Goal: Task Accomplishment & Management: Manage account settings

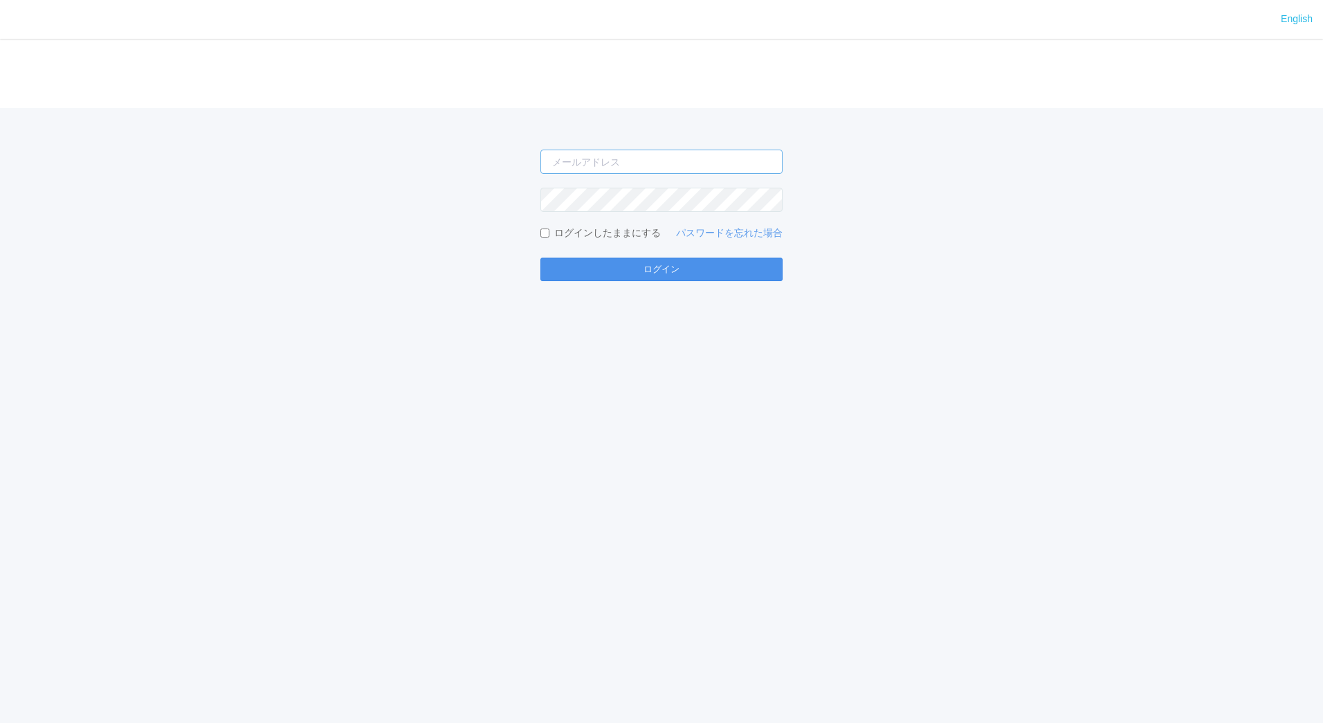
type input "[EMAIL_ADDRESS][DOMAIN_NAME]"
click at [591, 262] on button "ログイン" at bounding box center [662, 269] width 242 height 24
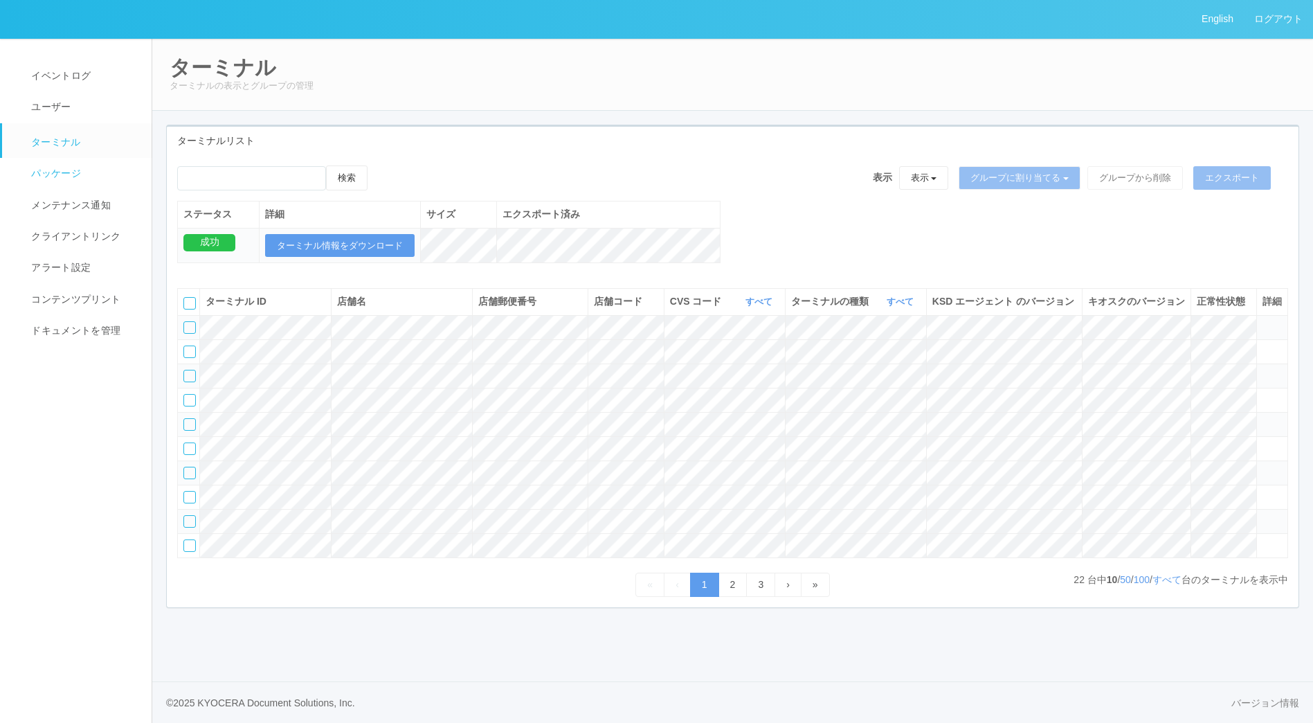
click at [78, 174] on span "パッケージ" at bounding box center [54, 172] width 53 height 11
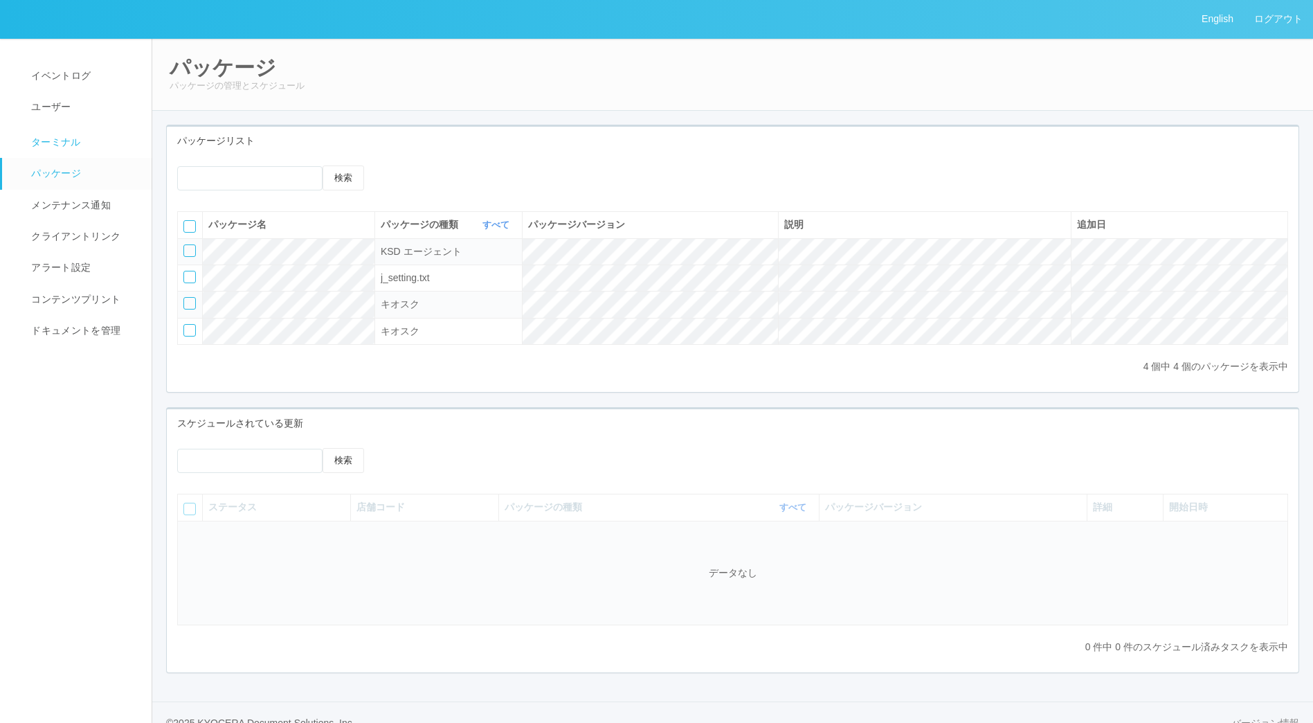
click at [96, 145] on link "ターミナル" at bounding box center [83, 140] width 162 height 35
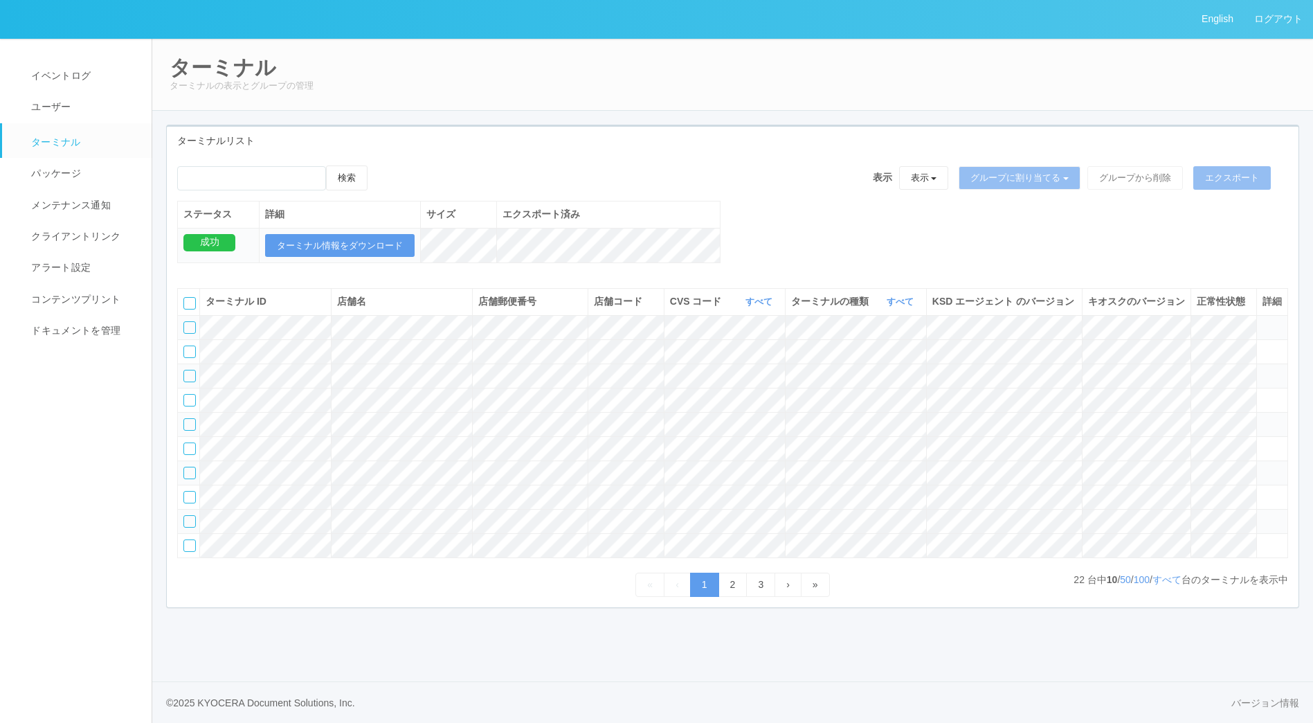
click at [187, 527] on div at bounding box center [189, 521] width 12 height 12
click at [1262, 515] on icon at bounding box center [1262, 515] width 0 height 0
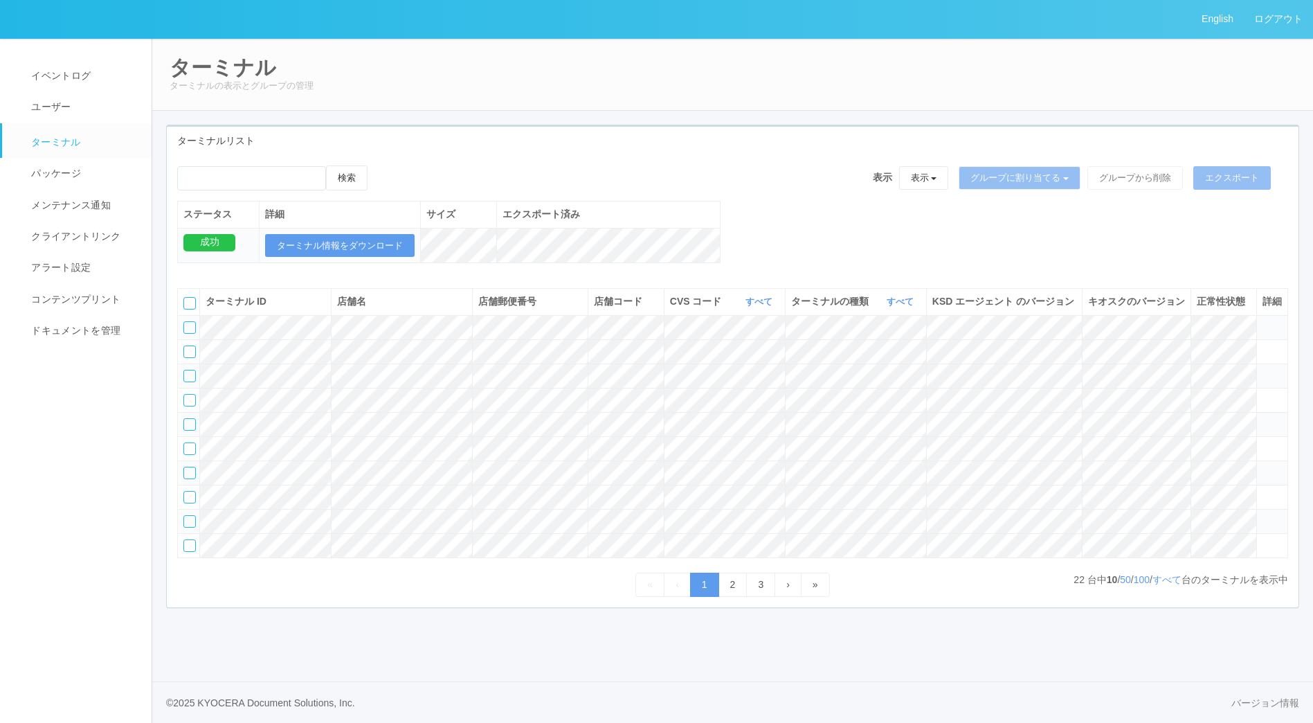
click at [1262, 515] on icon at bounding box center [1262, 515] width 0 height 0
click at [192, 527] on div at bounding box center [189, 521] width 12 height 12
click at [1262, 515] on icon at bounding box center [1262, 515] width 0 height 0
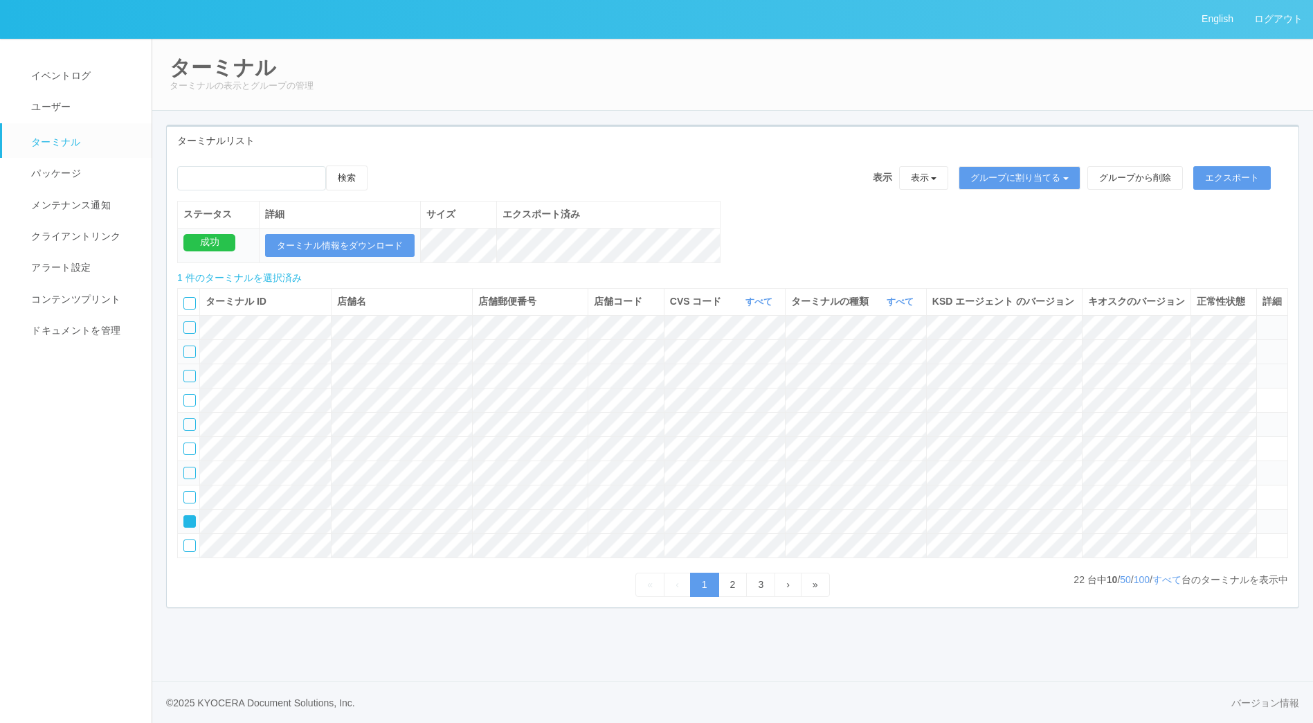
click at [1262, 345] on icon at bounding box center [1262, 345] width 0 height 0
click at [728, 597] on link "2" at bounding box center [732, 584] width 29 height 24
click at [765, 597] on link "3" at bounding box center [760, 584] width 29 height 24
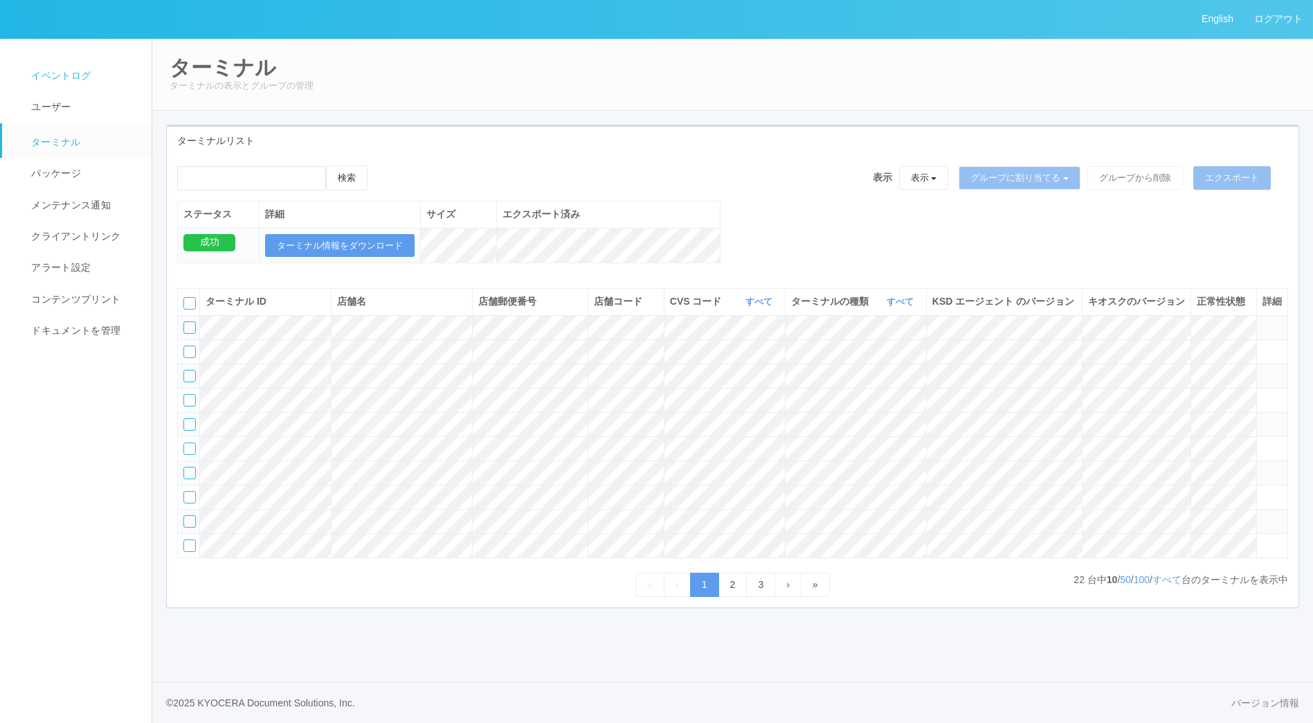
click at [69, 73] on span "イベントログ" at bounding box center [59, 75] width 63 height 11
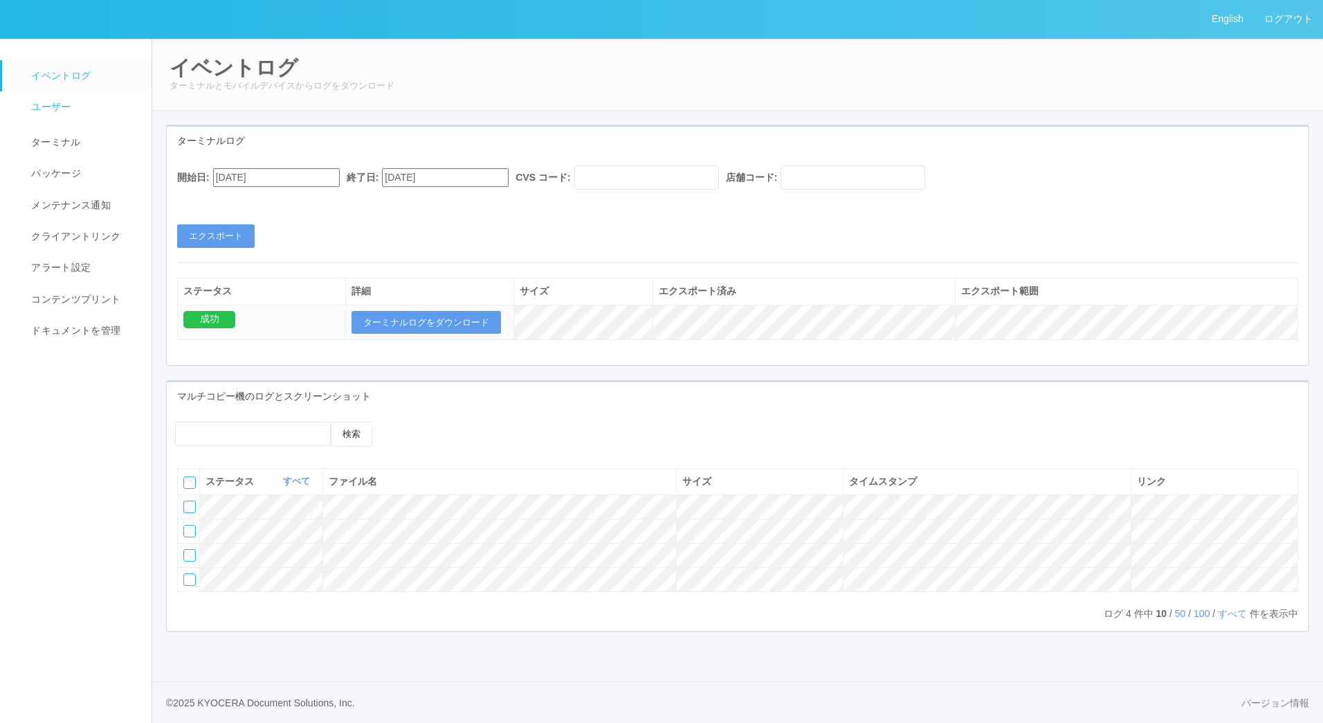
click at [61, 107] on span "ユーザー" at bounding box center [49, 106] width 43 height 11
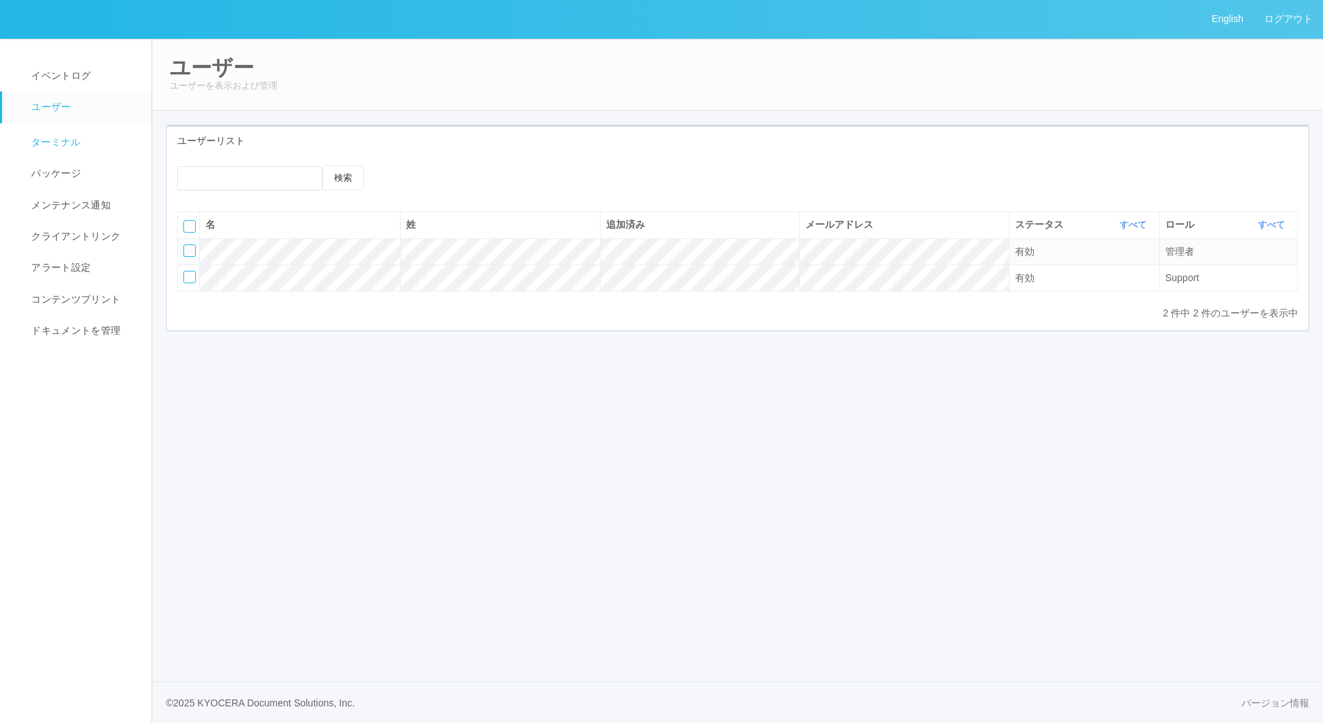
click at [60, 153] on link "ターミナル" at bounding box center [83, 140] width 162 height 35
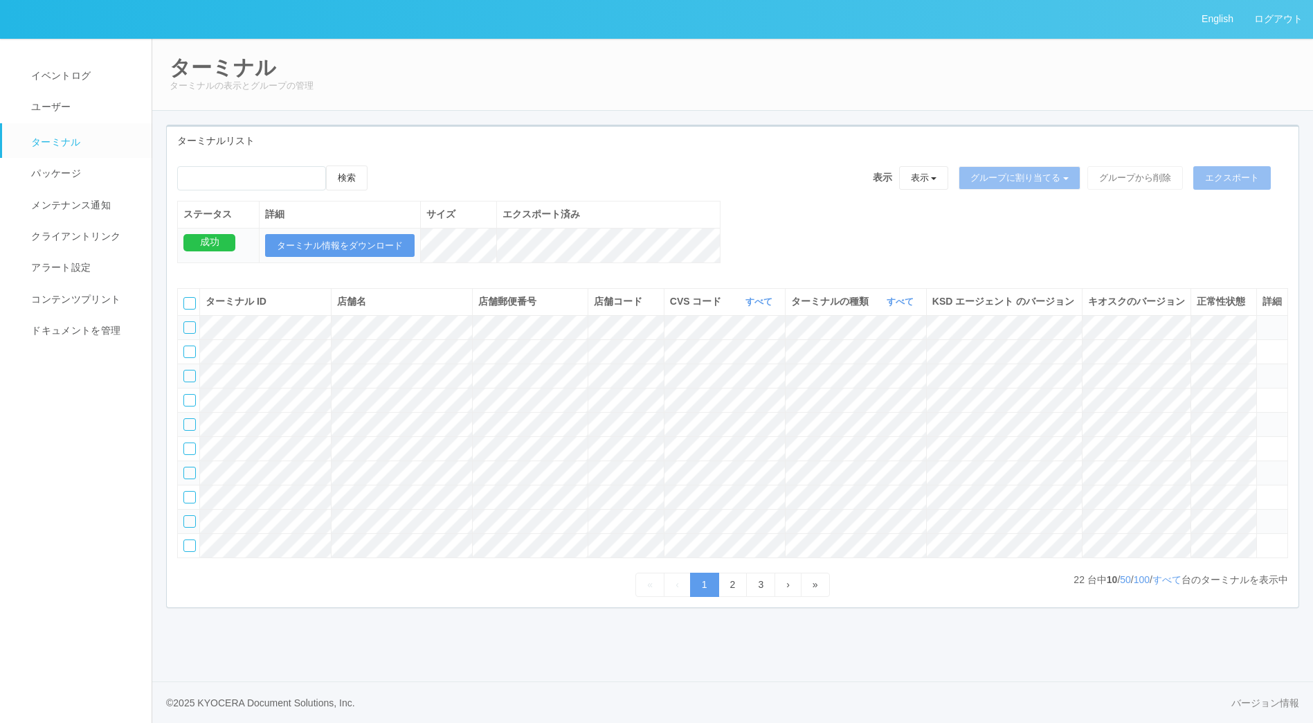
click at [1262, 515] on icon at bounding box center [1262, 515] width 0 height 0
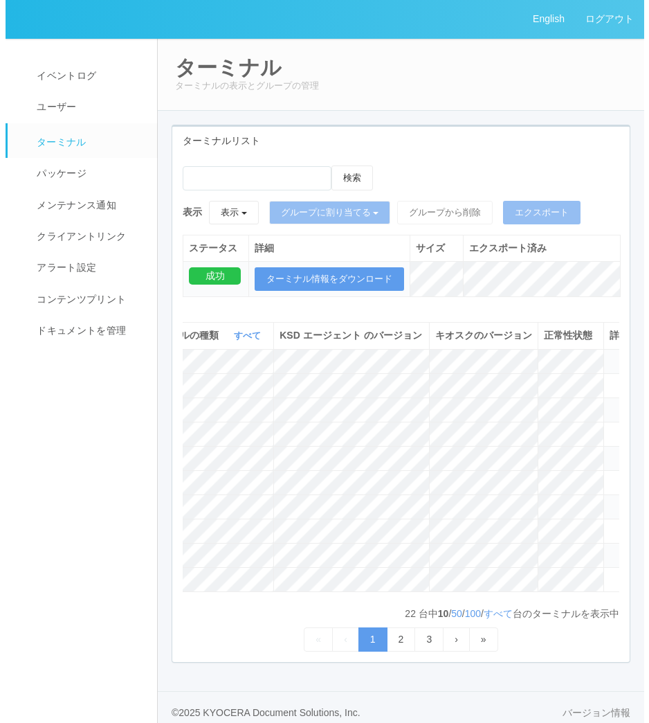
scroll to position [0, 633]
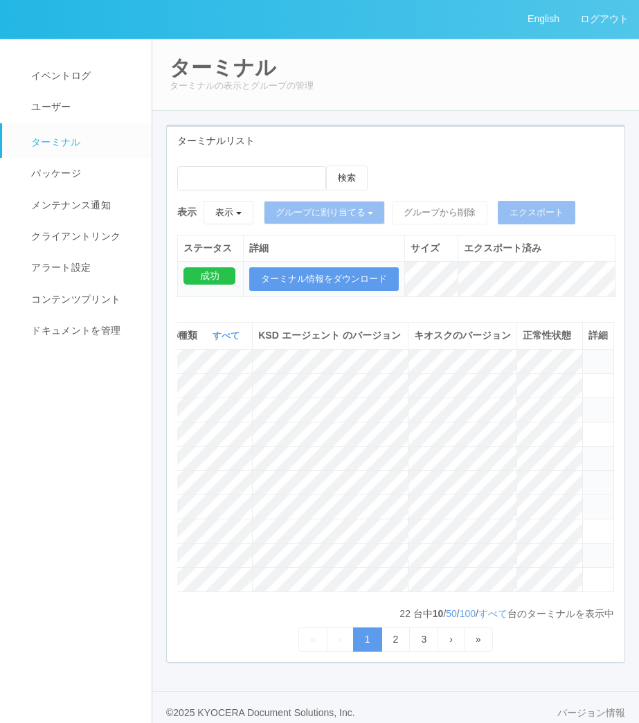
click at [588, 476] on icon at bounding box center [588, 476] width 0 height 0
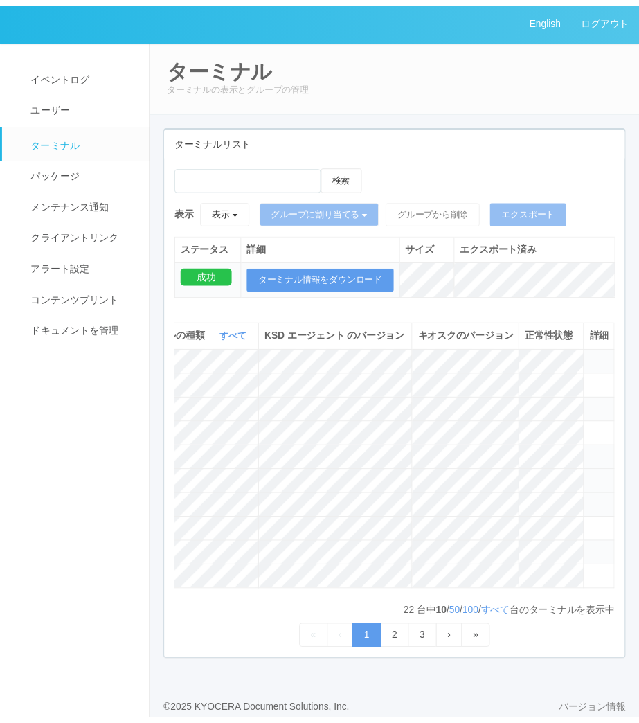
scroll to position [0, 622]
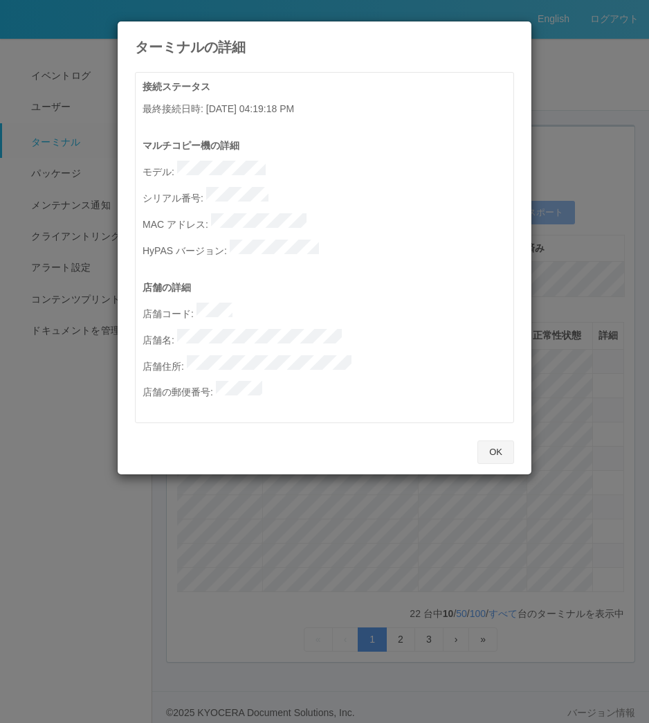
click at [489, 440] on button "OK" at bounding box center [496, 452] width 37 height 24
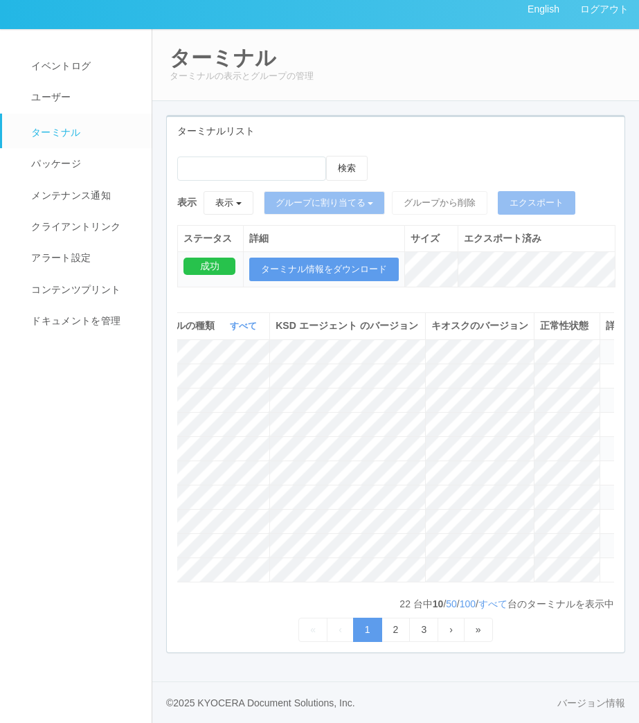
scroll to position [0, 633]
click at [588, 539] on icon at bounding box center [588, 539] width 0 height 0
click at [588, 515] on icon at bounding box center [588, 515] width 0 height 0
click at [588, 539] on icon at bounding box center [588, 539] width 0 height 0
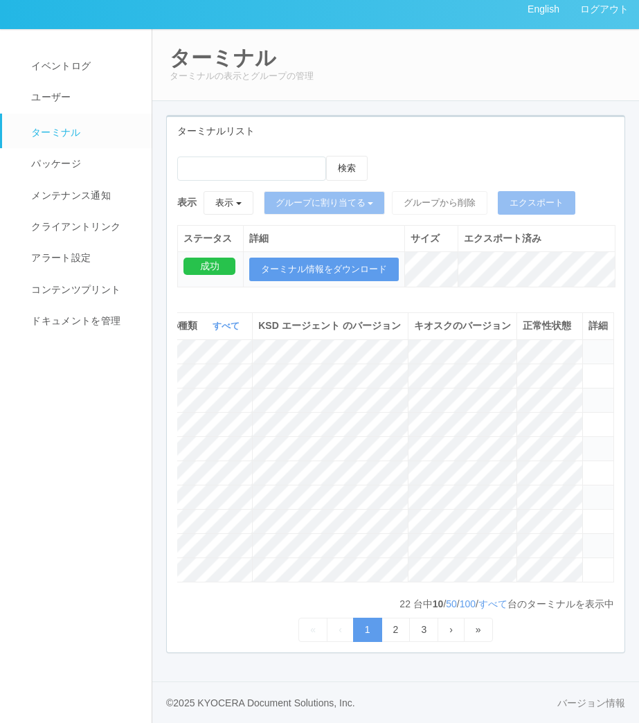
click at [588, 345] on icon at bounding box center [588, 345] width 0 height 0
click at [588, 370] on icon at bounding box center [588, 370] width 0 height 0
click at [588, 394] on icon at bounding box center [588, 394] width 0 height 0
click at [588, 418] on icon at bounding box center [588, 418] width 0 height 0
click at [588, 442] on span at bounding box center [588, 442] width 0 height 0
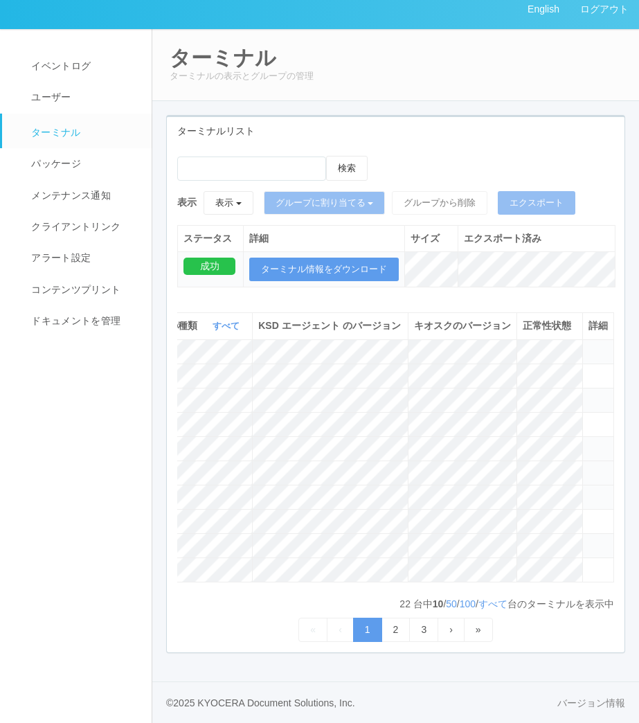
click at [588, 466] on icon at bounding box center [588, 466] width 0 height 0
click at [421, 630] on link "3" at bounding box center [423, 629] width 29 height 24
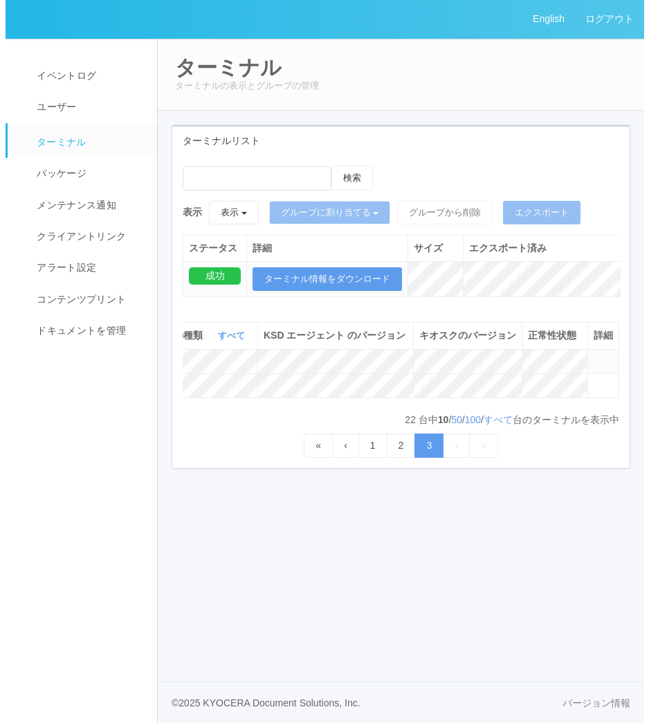
scroll to position [0, 548]
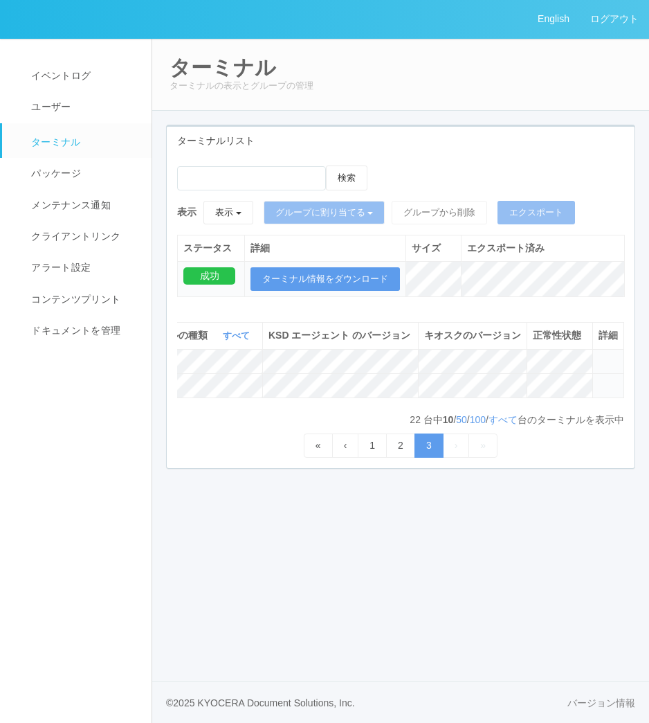
click at [599, 379] on icon at bounding box center [599, 379] width 0 height 0
click at [370, 457] on link "1" at bounding box center [372, 445] width 29 height 24
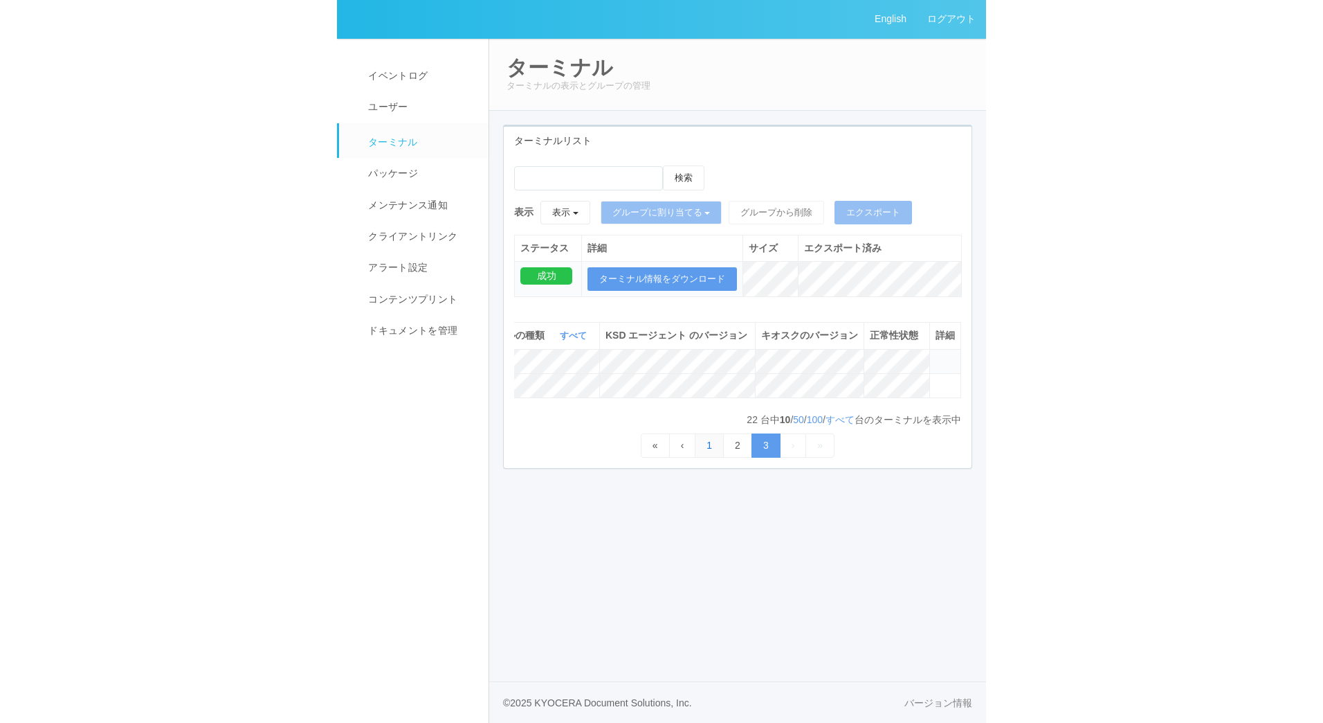
scroll to position [0, 0]
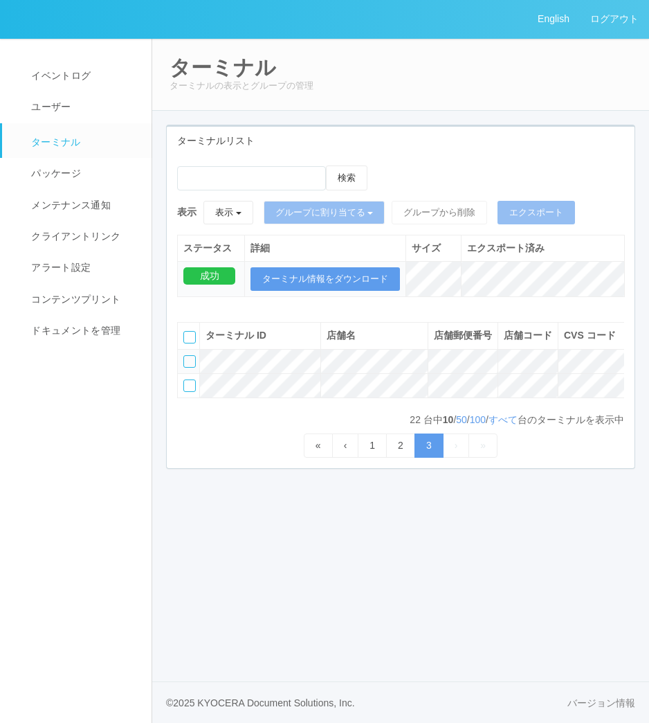
click at [34, 134] on link "ターミナル" at bounding box center [77, 140] width 150 height 35
click at [71, 109] on link "ユーザー" at bounding box center [77, 106] width 150 height 31
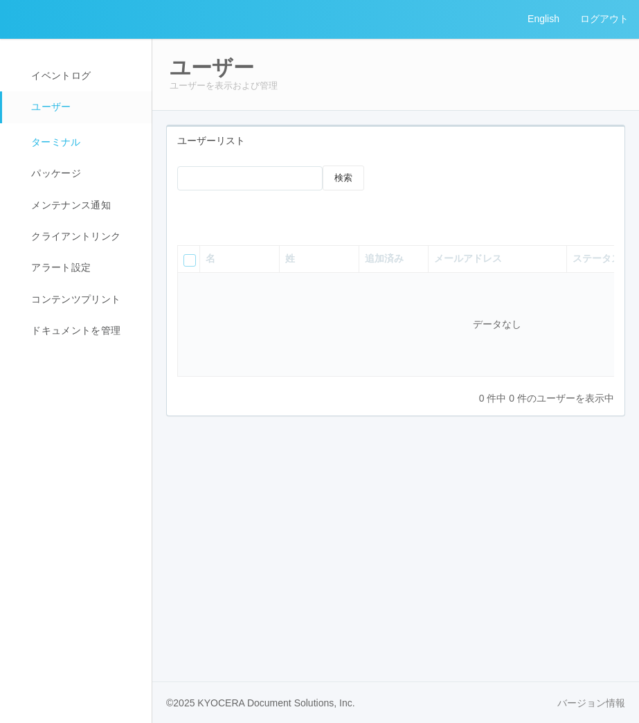
click at [53, 145] on span "ターミナル" at bounding box center [54, 141] width 53 height 11
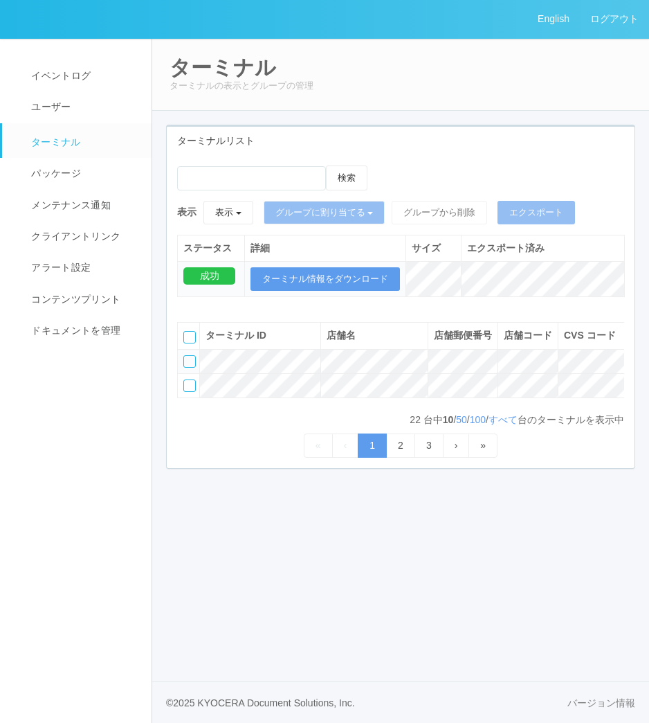
click at [370, 457] on link "1" at bounding box center [372, 445] width 29 height 24
click at [408, 457] on link "2" at bounding box center [400, 445] width 29 height 24
click at [379, 457] on link "1" at bounding box center [372, 445] width 29 height 24
click at [413, 457] on link "2" at bounding box center [400, 445] width 29 height 24
click at [436, 457] on link "3" at bounding box center [429, 445] width 29 height 24
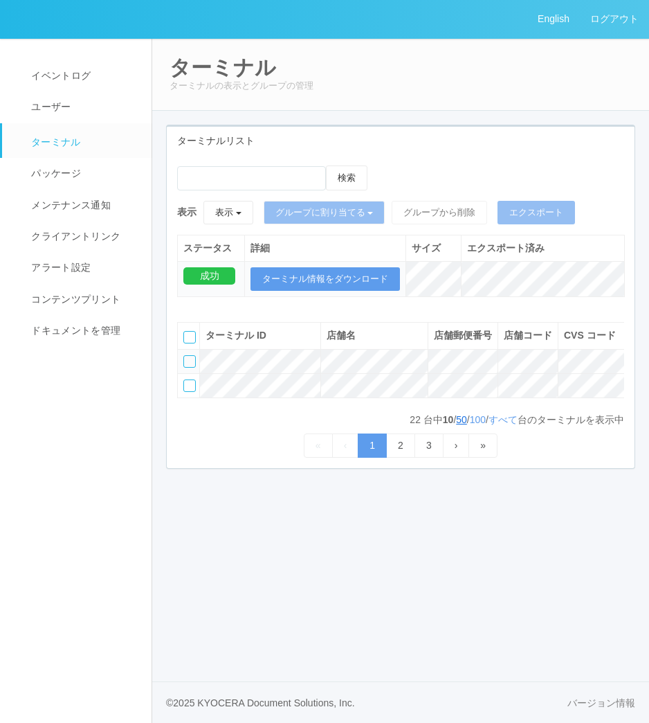
click at [456, 425] on link "50" at bounding box center [461, 419] width 11 height 11
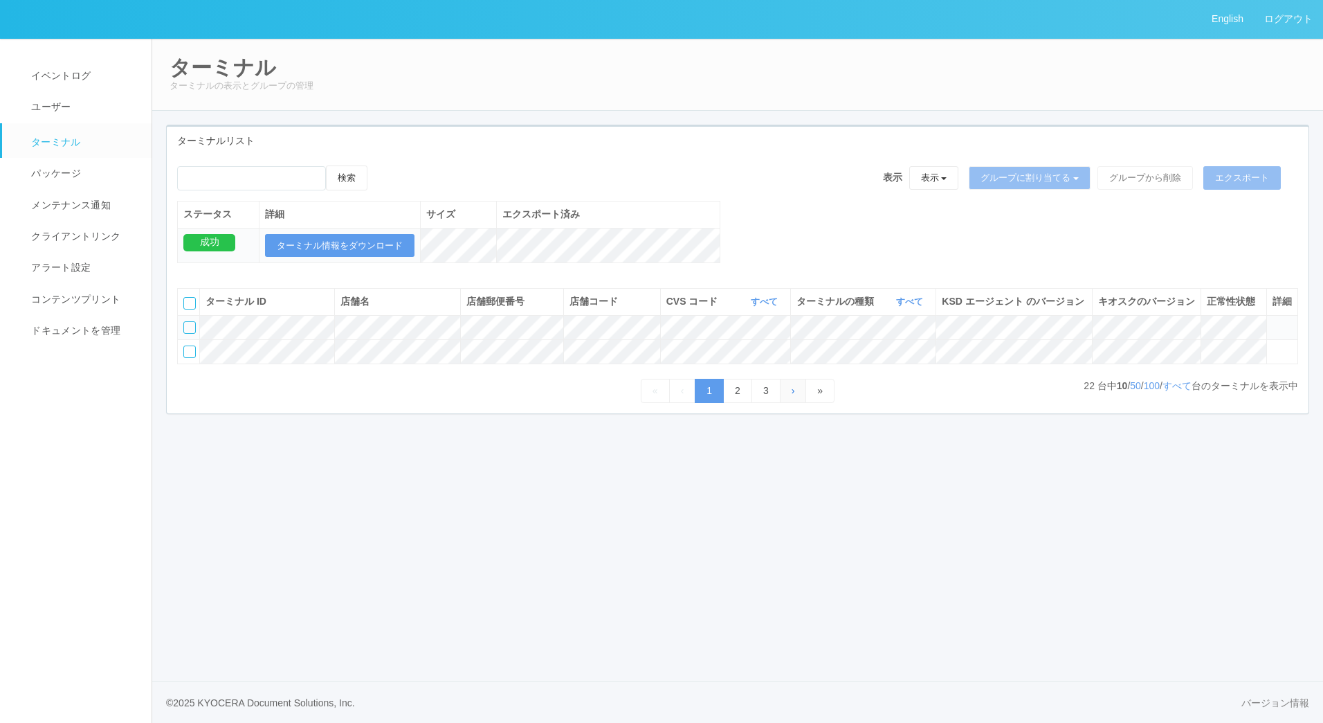
click at [648, 403] on link "›" at bounding box center [793, 391] width 27 height 24
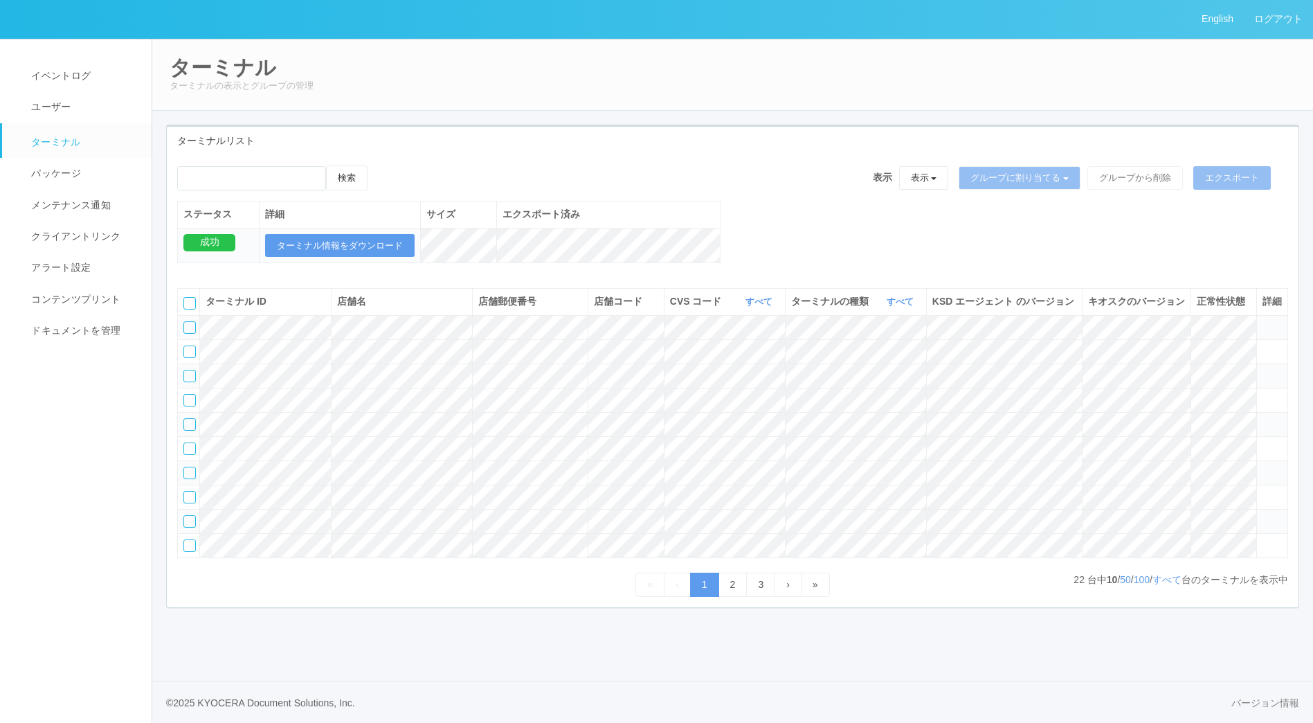
click at [1262, 515] on icon at bounding box center [1262, 515] width 0 height 0
click at [193, 527] on div at bounding box center [189, 521] width 12 height 12
click at [381, 165] on icon at bounding box center [381, 165] width 0 height 0
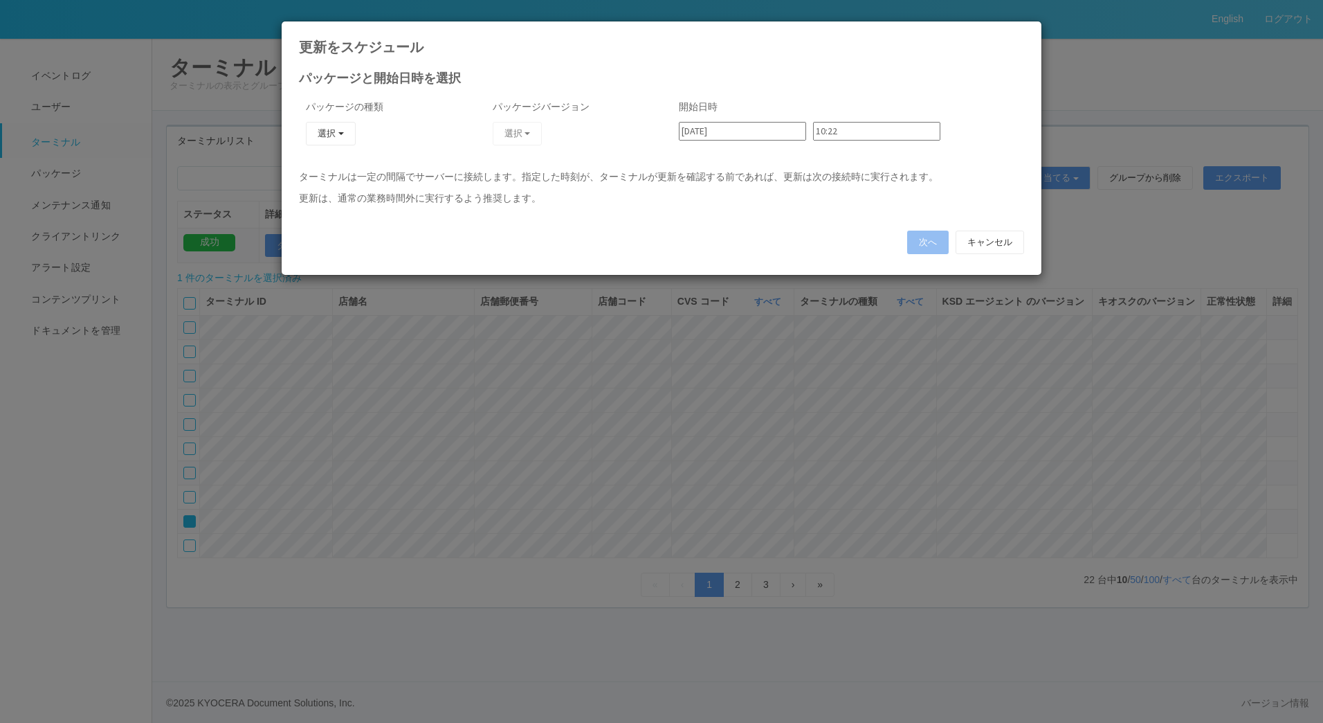
click at [1024, 32] on icon at bounding box center [1024, 32] width 0 height 0
type input "10:21"
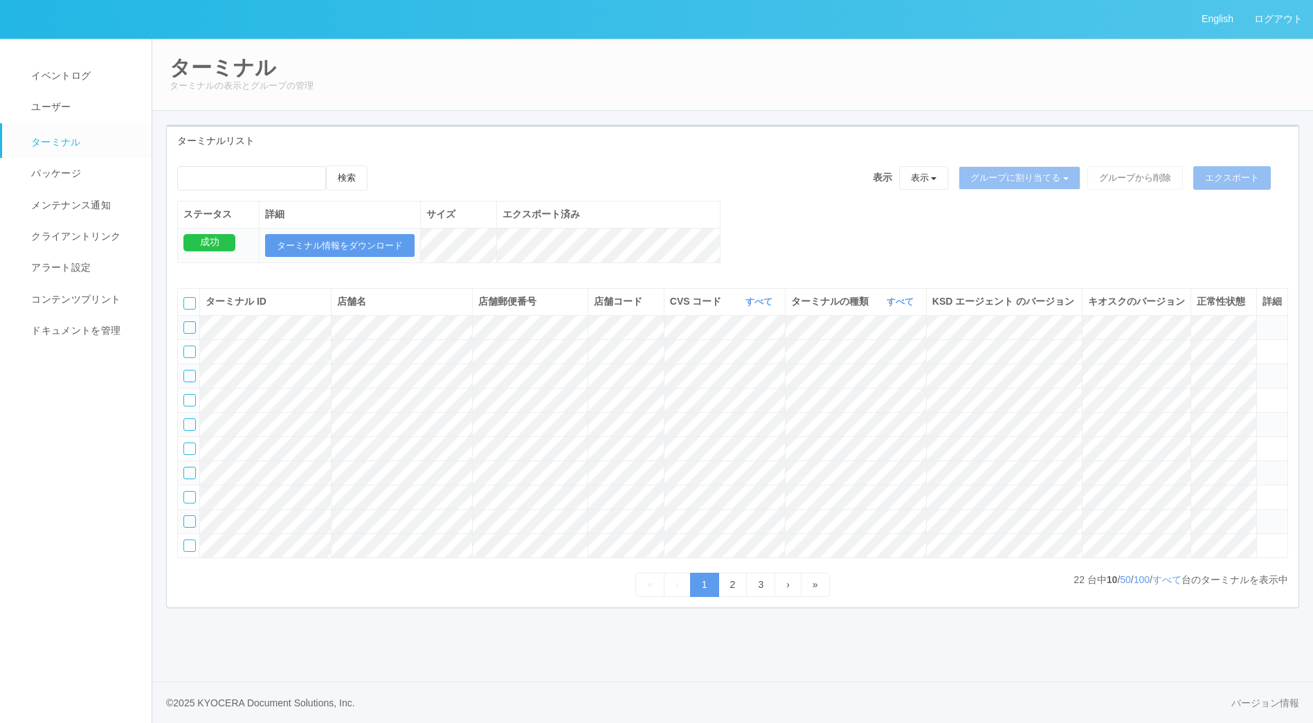
click at [1262, 515] on icon at bounding box center [1262, 515] width 0 height 0
click at [730, 597] on link "2" at bounding box center [732, 584] width 29 height 24
click at [726, 597] on link "2" at bounding box center [732, 584] width 29 height 24
click at [754, 597] on link "3" at bounding box center [760, 584] width 29 height 24
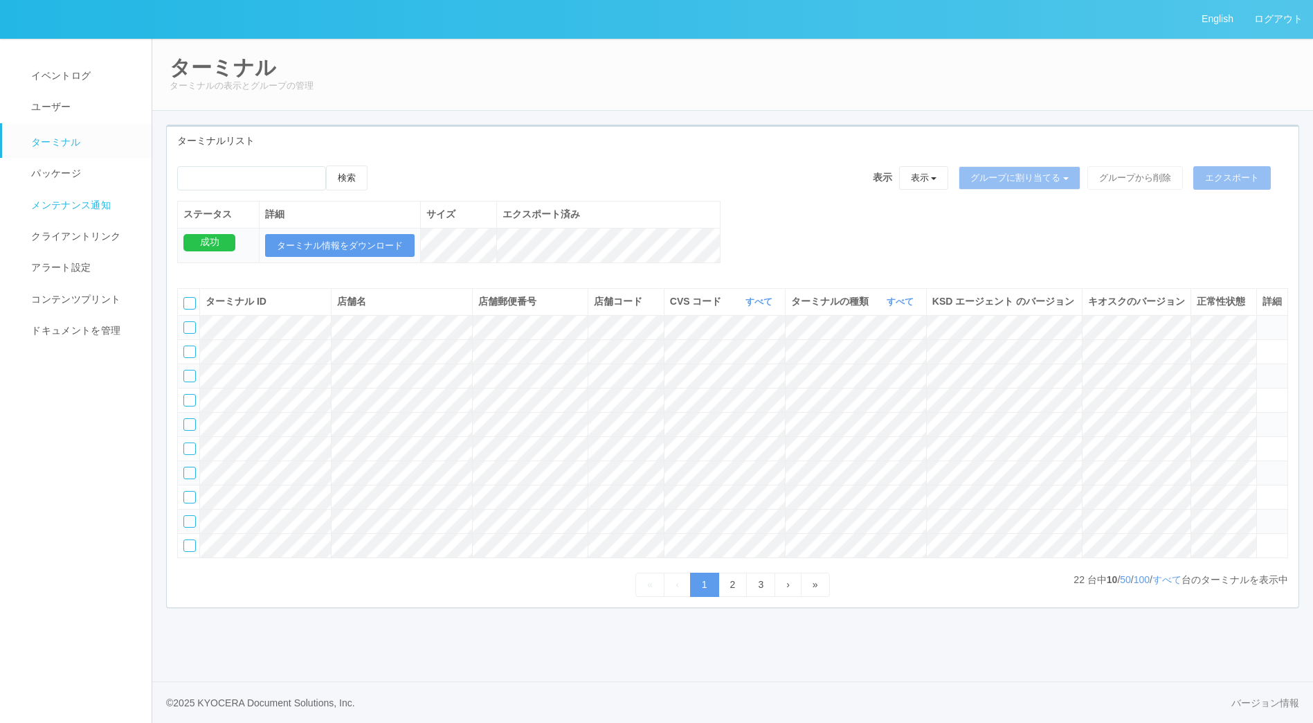
click at [77, 199] on span "メンテナンス通知" at bounding box center [69, 204] width 83 height 11
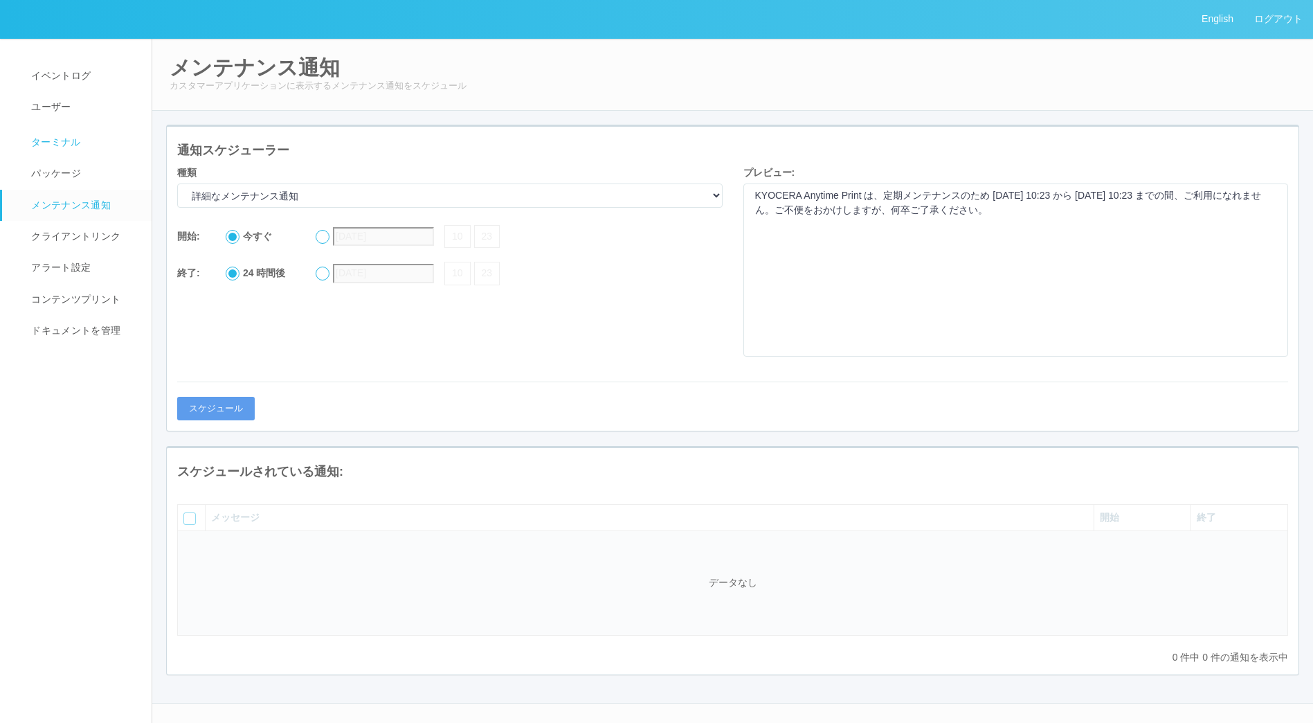
click at [63, 136] on span "ターミナル" at bounding box center [54, 141] width 53 height 11
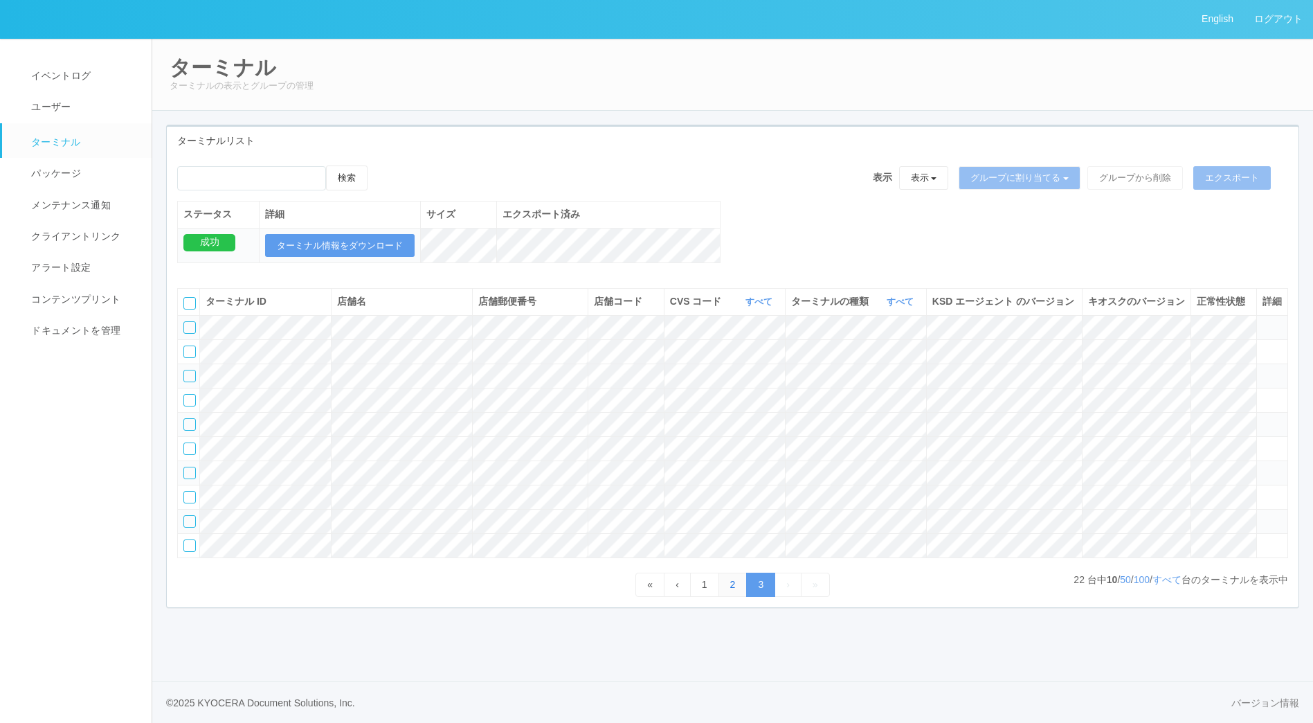
click at [723, 597] on link "2" at bounding box center [732, 584] width 29 height 24
click at [62, 169] on span "パッケージ" at bounding box center [54, 172] width 53 height 11
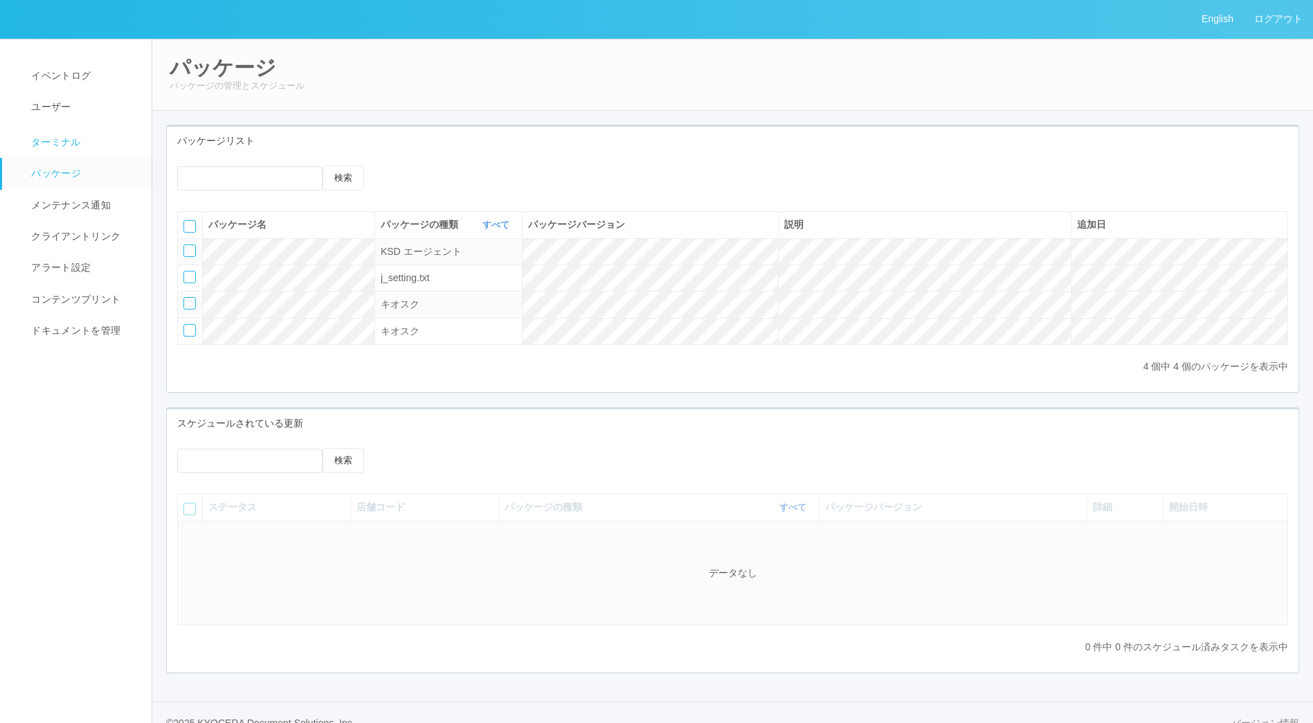
click at [62, 143] on span "ターミナル" at bounding box center [54, 141] width 53 height 11
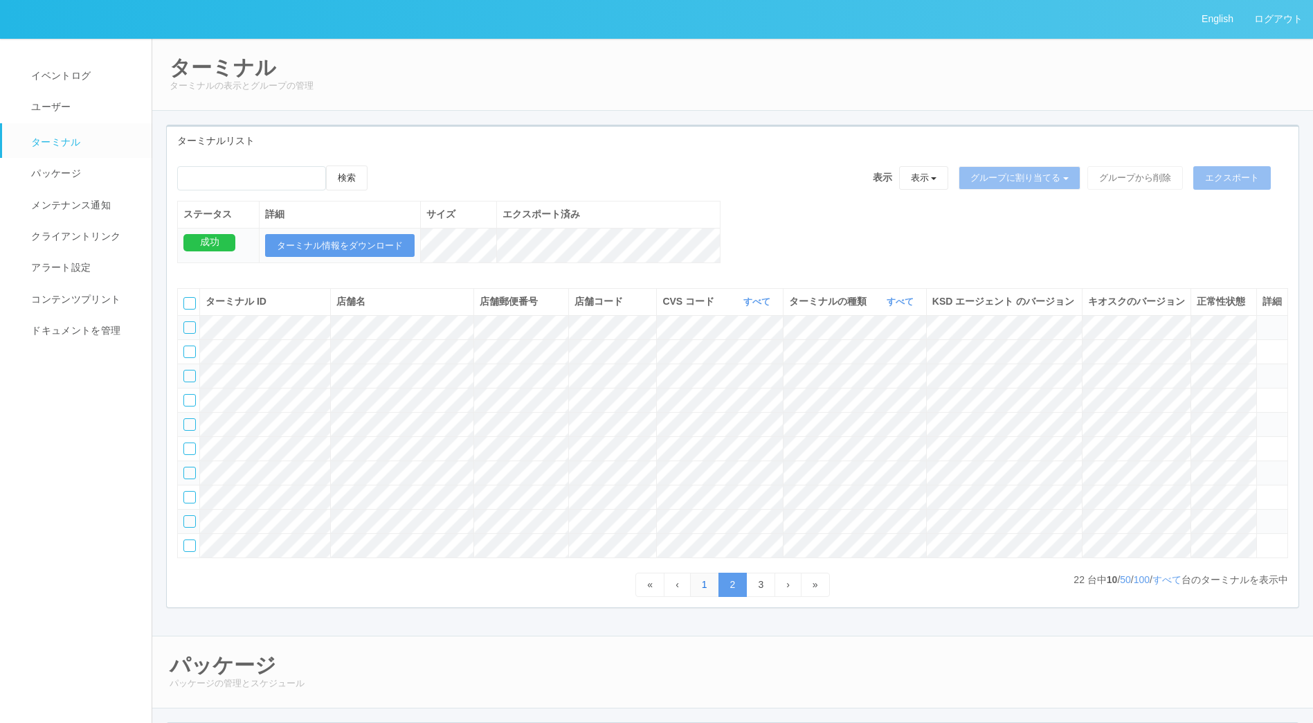
click at [707, 597] on link "1" at bounding box center [704, 584] width 29 height 24
click at [711, 597] on link "1" at bounding box center [704, 584] width 29 height 24
click at [700, 597] on link "1" at bounding box center [704, 584] width 29 height 24
click at [774, 597] on link "3" at bounding box center [760, 584] width 29 height 24
click at [1262, 515] on icon at bounding box center [1262, 515] width 0 height 0
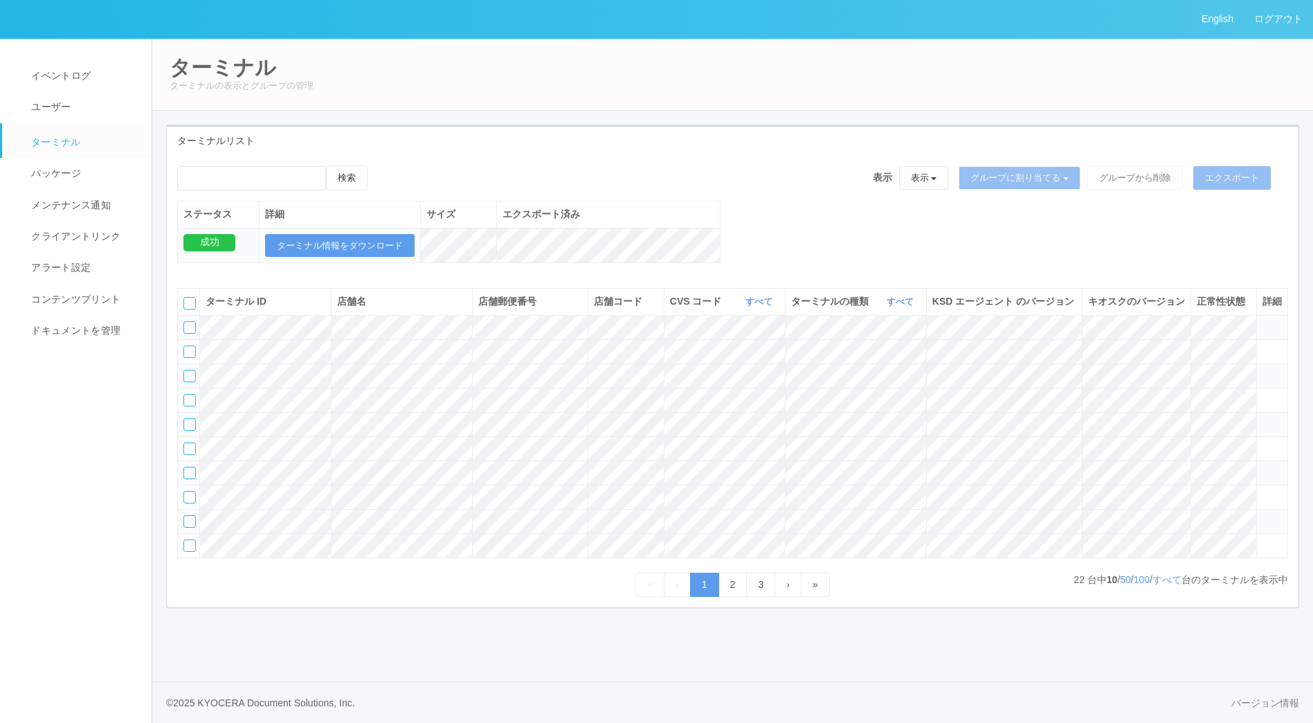
click at [1262, 515] on icon at bounding box center [1262, 515] width 0 height 0
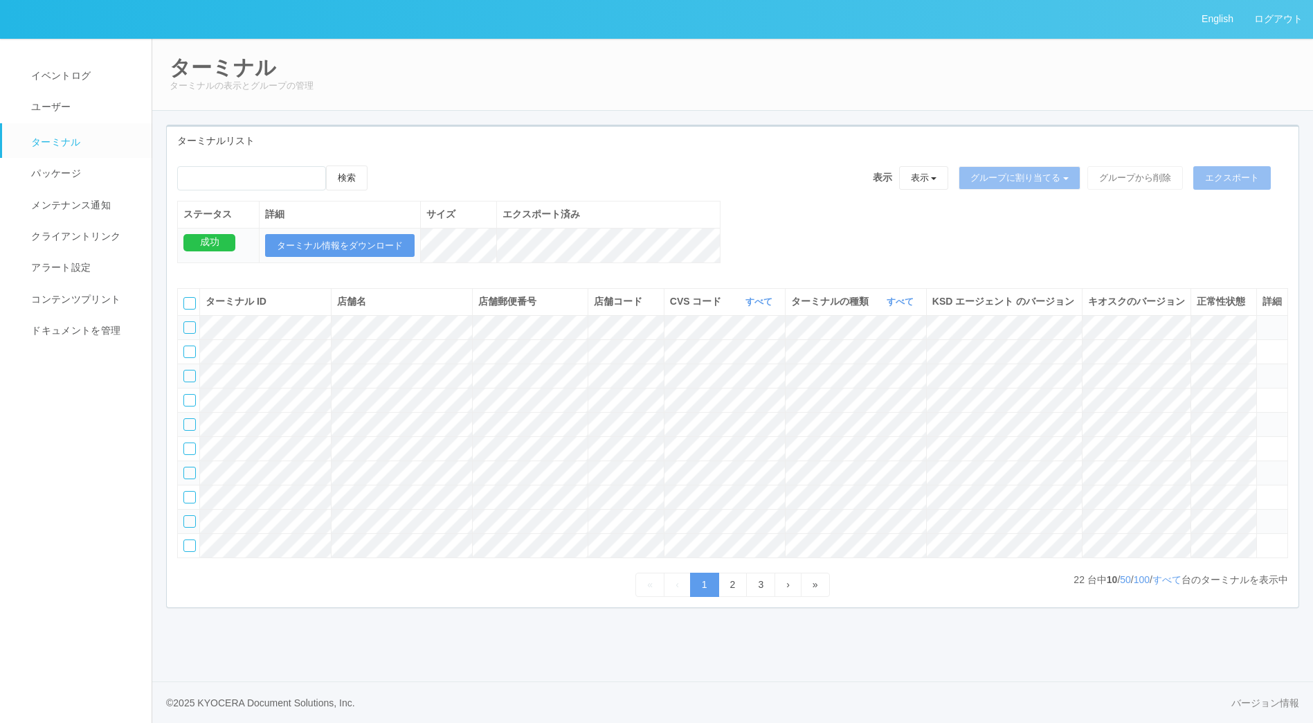
click at [1262, 515] on icon at bounding box center [1262, 515] width 0 height 0
click at [1262, 491] on icon at bounding box center [1262, 491] width 0 height 0
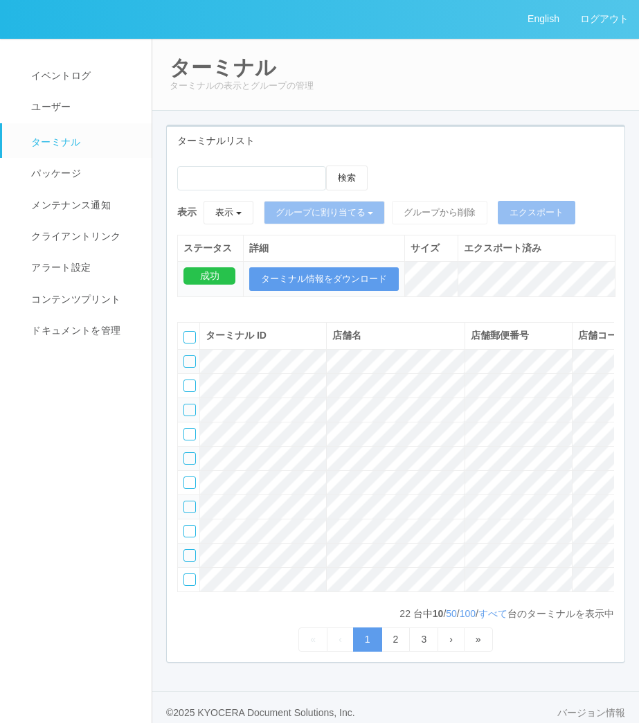
scroll to position [0, 633]
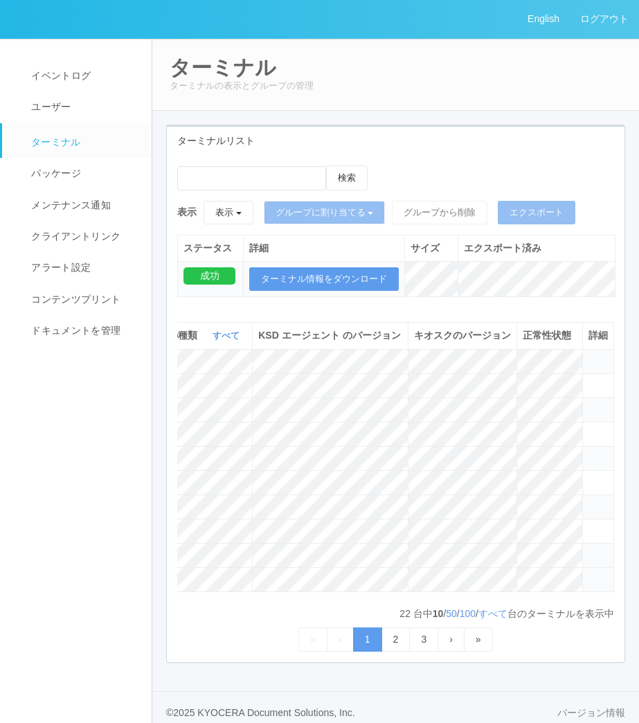
click at [588, 573] on icon at bounding box center [588, 573] width 0 height 0
click at [588, 525] on icon at bounding box center [588, 525] width 0 height 0
click at [588, 428] on icon at bounding box center [588, 428] width 0 height 0
click at [56, 81] on span "イベントログ" at bounding box center [59, 75] width 63 height 11
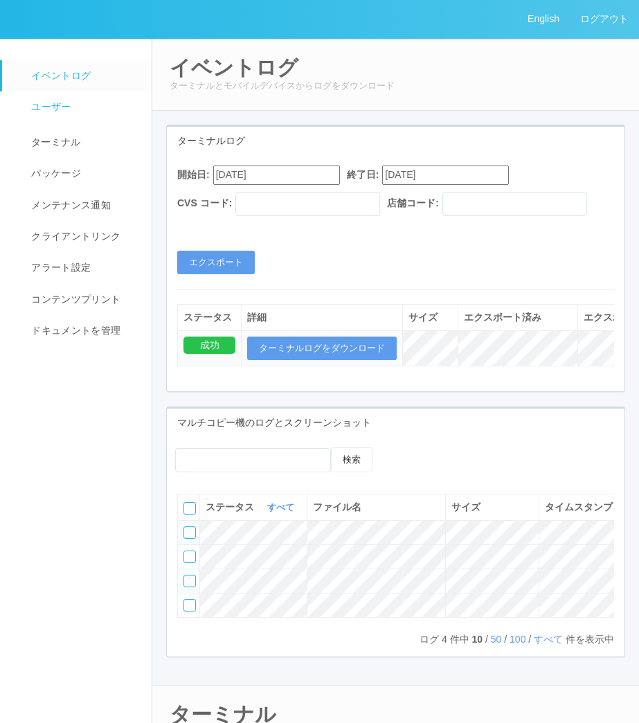
click at [63, 108] on span "ユーザー" at bounding box center [49, 106] width 43 height 11
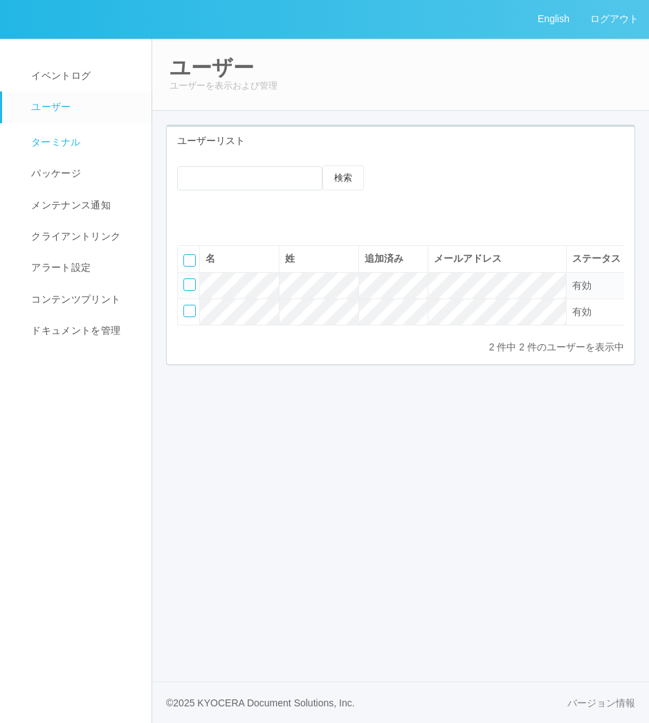
click at [66, 138] on span "ターミナル" at bounding box center [54, 141] width 53 height 11
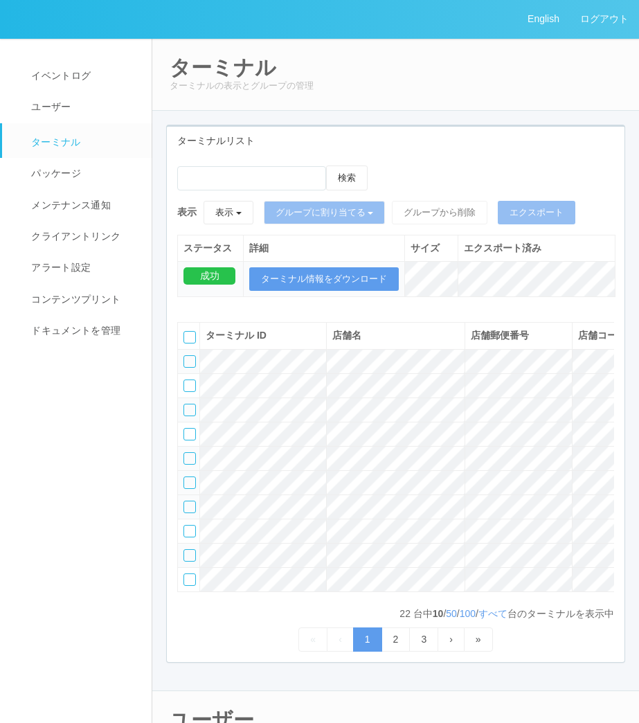
click at [193, 489] on div at bounding box center [189, 482] width 12 height 12
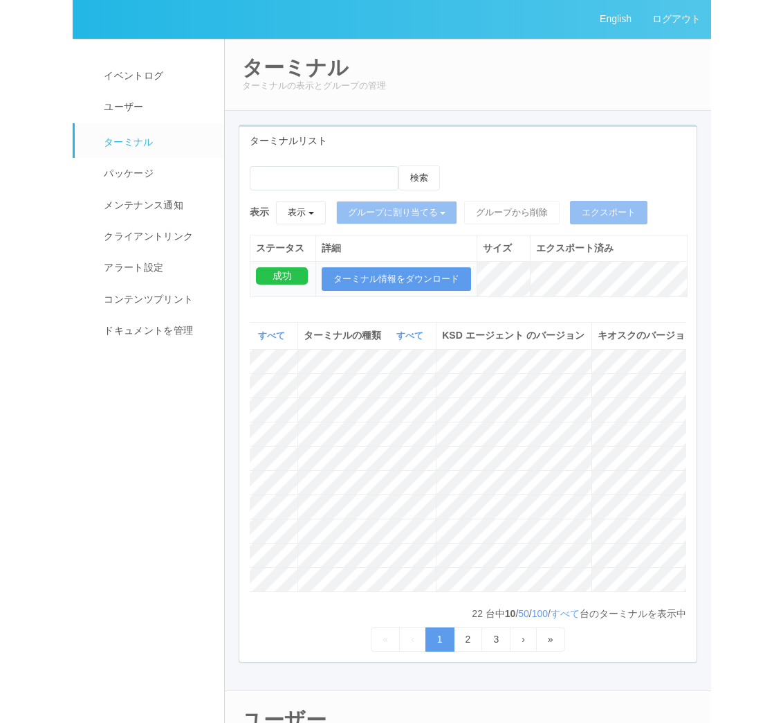
scroll to position [0, 633]
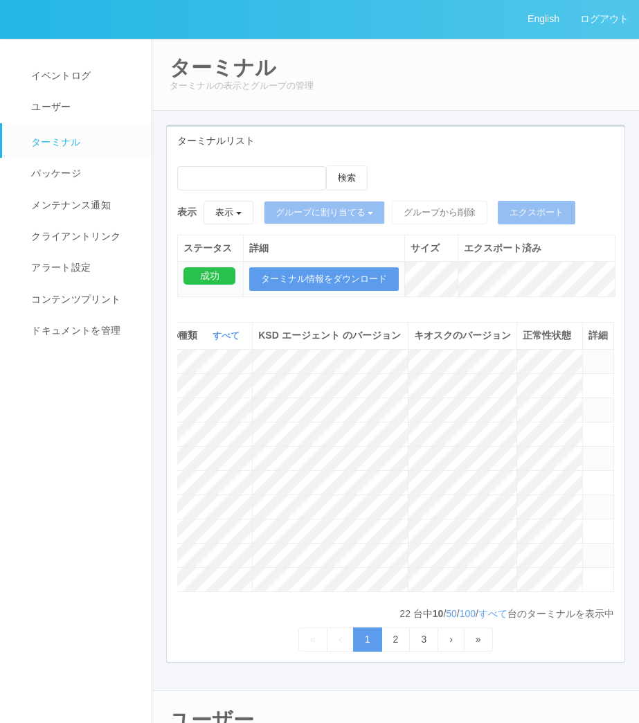
click at [588, 500] on span at bounding box center [588, 500] width 0 height 0
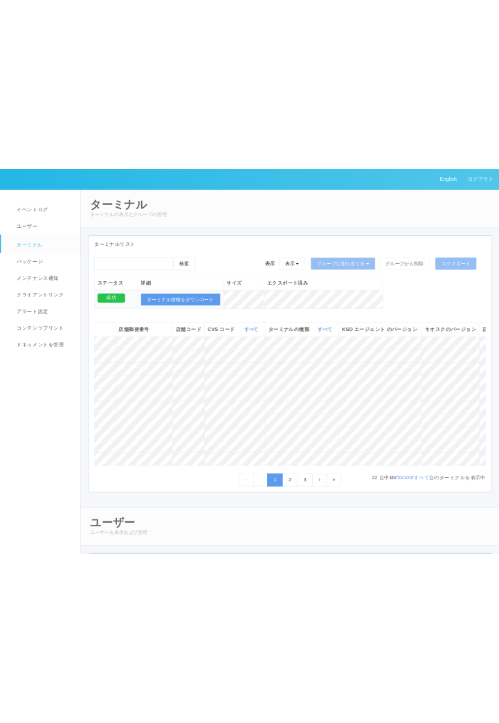
scroll to position [0, 333]
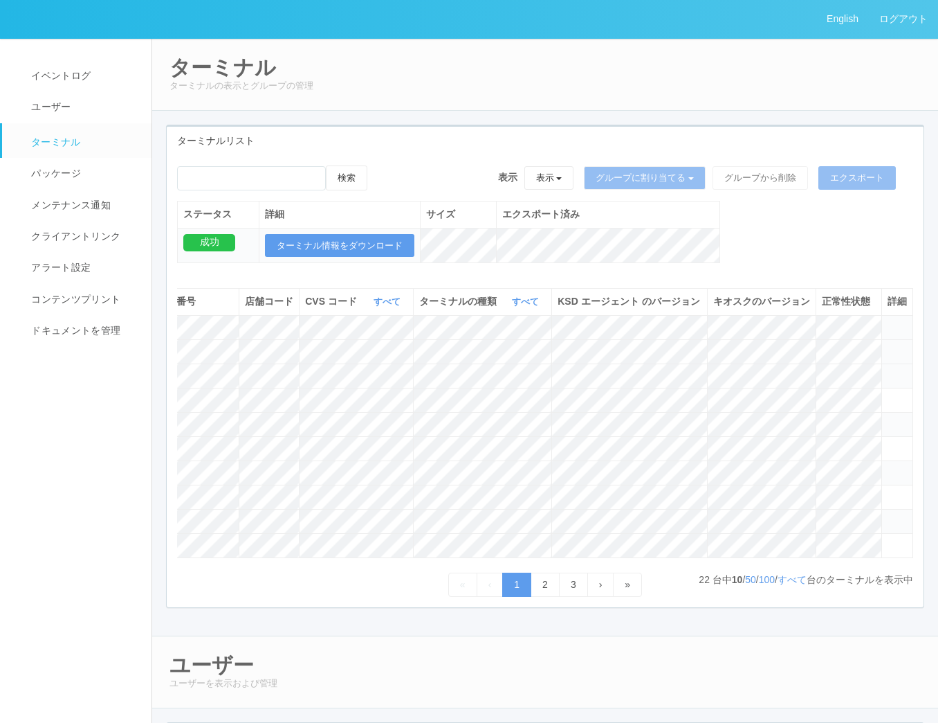
click at [888, 345] on icon at bounding box center [888, 345] width 0 height 0
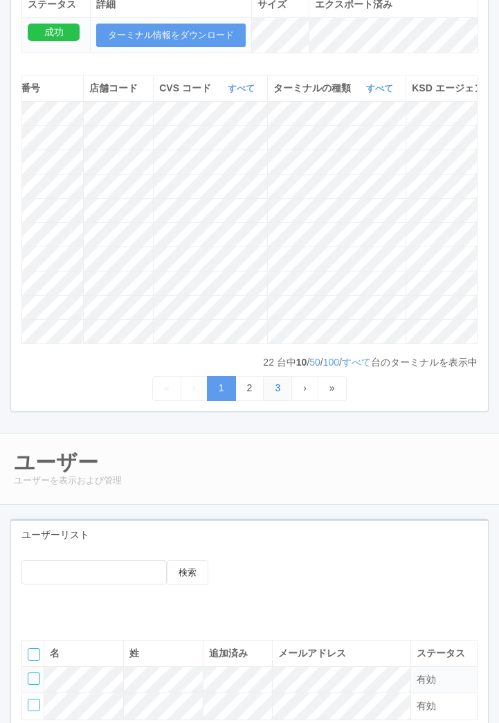
scroll to position [0, 646]
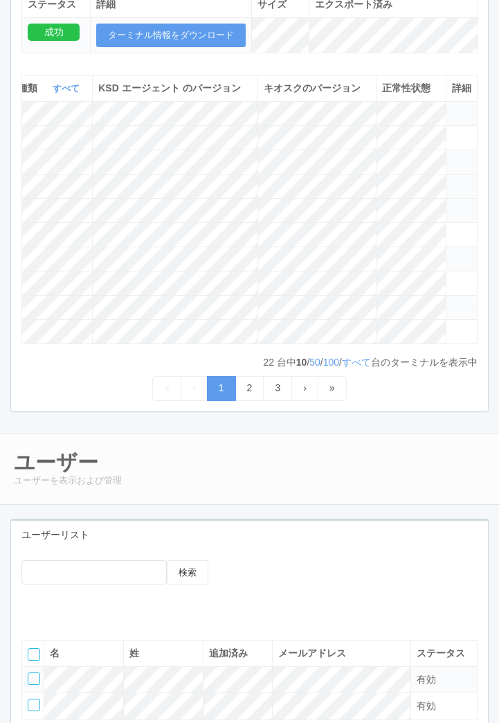
click at [452, 180] on icon at bounding box center [452, 180] width 0 height 0
click at [452, 253] on icon at bounding box center [452, 253] width 0 height 0
